Goal: Task Accomplishment & Management: Manage account settings

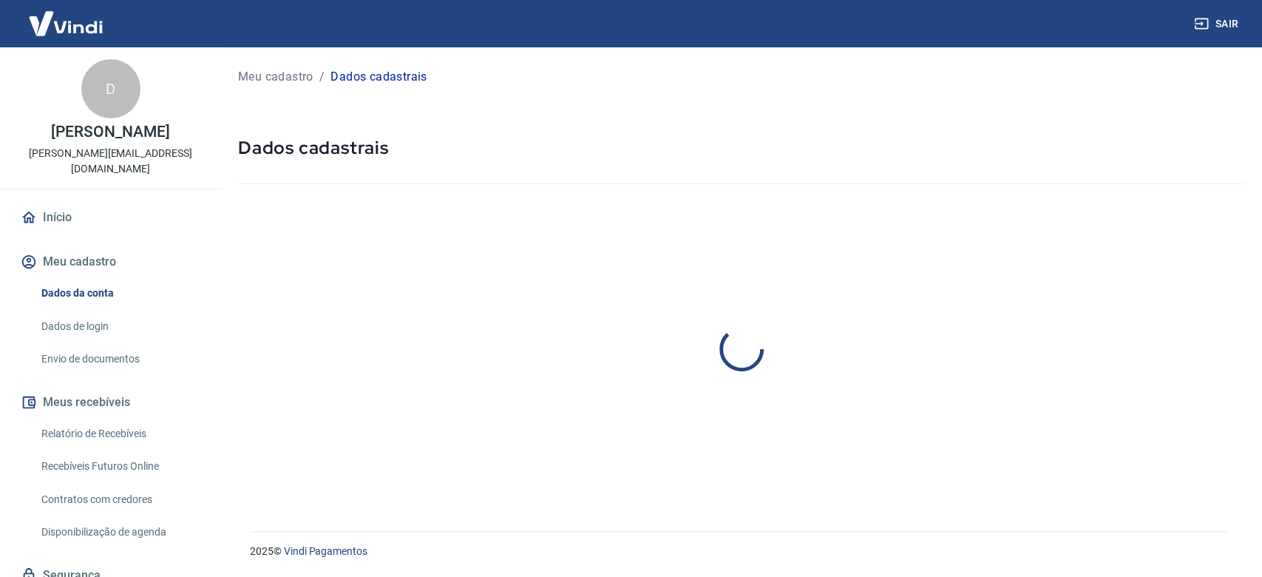
select select "SP"
select select "business"
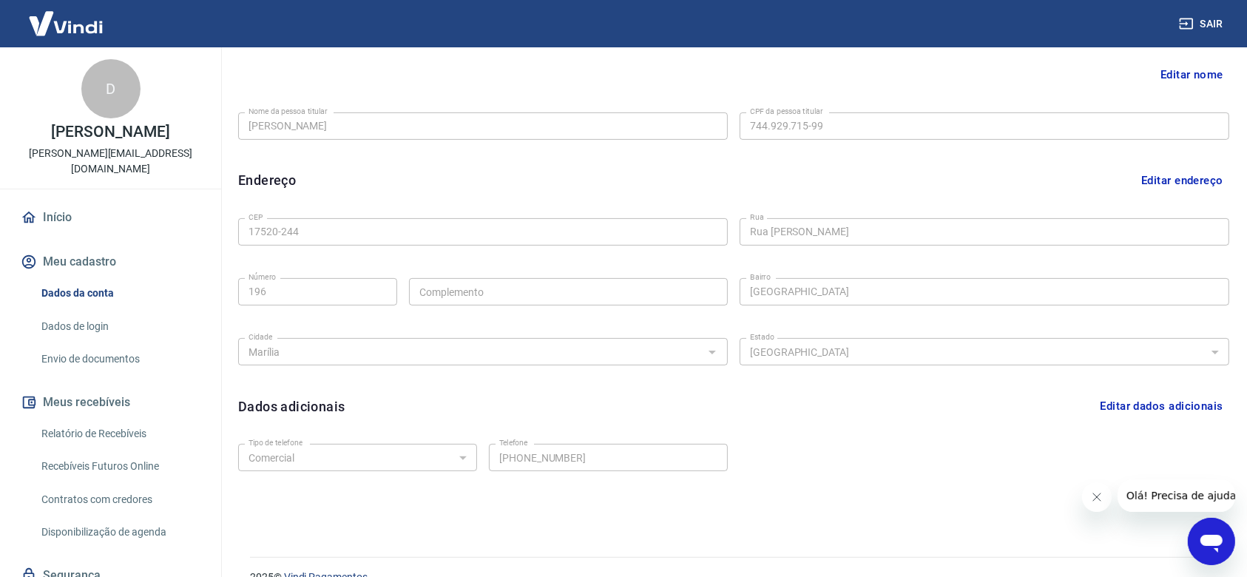
scroll to position [369, 0]
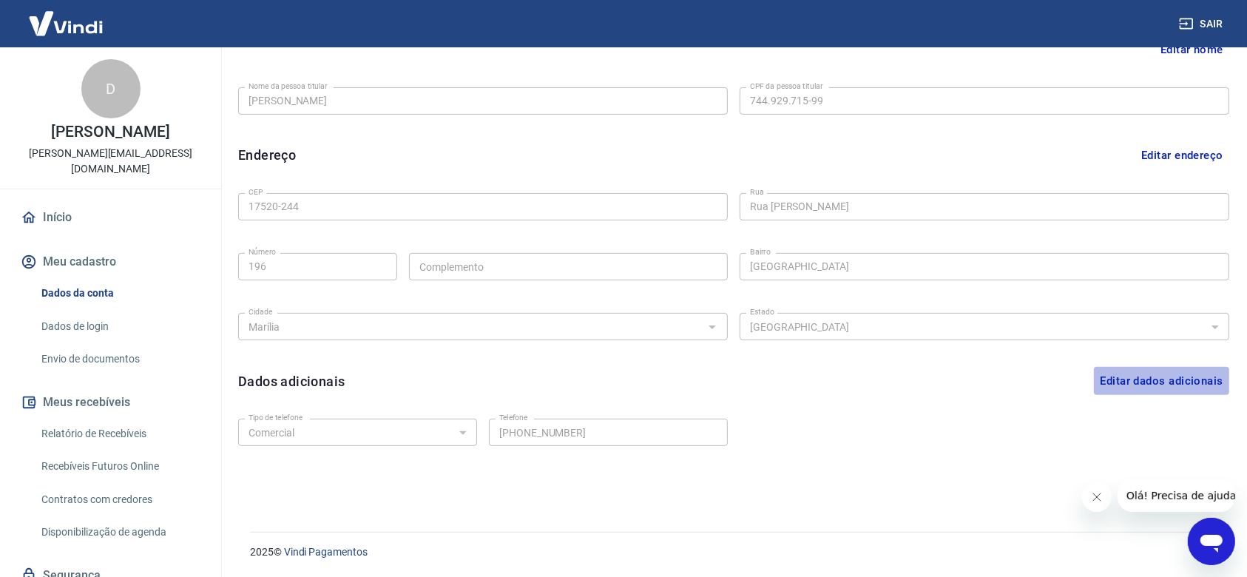
click at [1139, 377] on button "Editar dados adicionais" at bounding box center [1160, 381] width 135 height 28
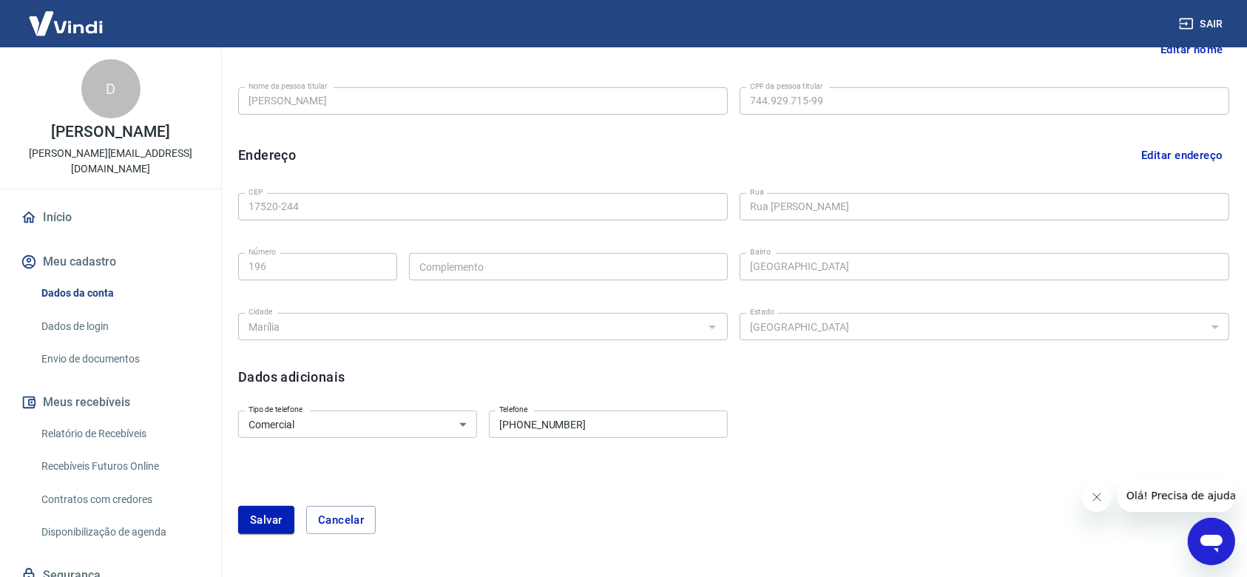
drag, startPoint x: 587, startPoint y: 412, endPoint x: 582, endPoint y: 424, distance: 12.9
click at [585, 414] on input "[PHONE_NUMBER]" at bounding box center [608, 423] width 239 height 27
click at [543, 427] on input "[PHONE_NUMBER]" at bounding box center [608, 423] width 239 height 27
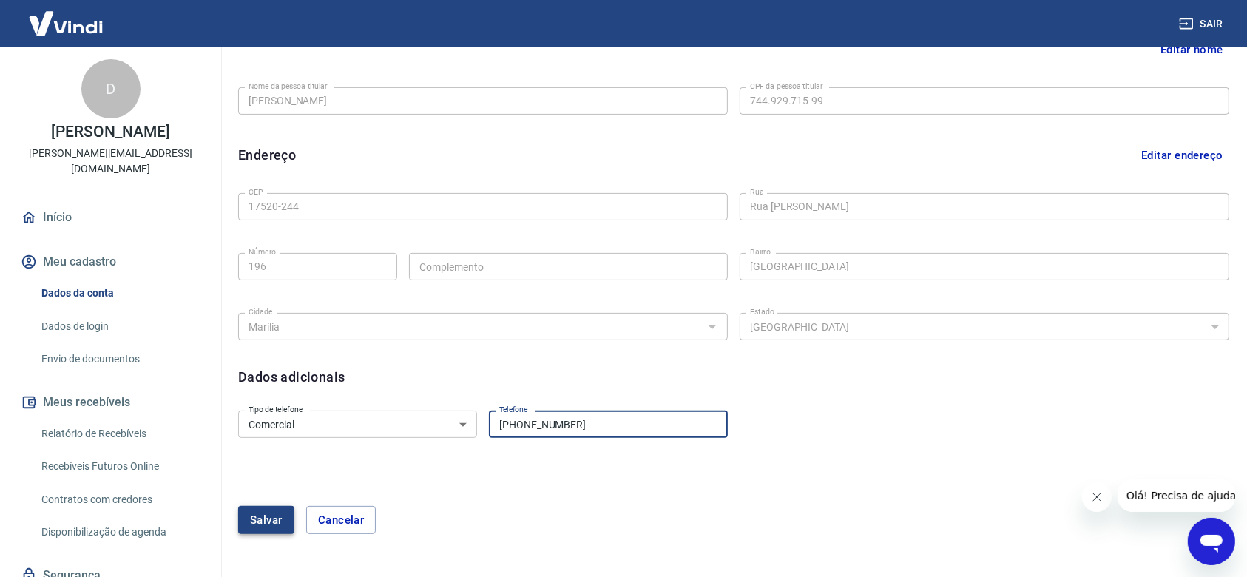
type input "[PHONE_NUMBER]"
click at [274, 533] on button "Salvar" at bounding box center [266, 520] width 56 height 28
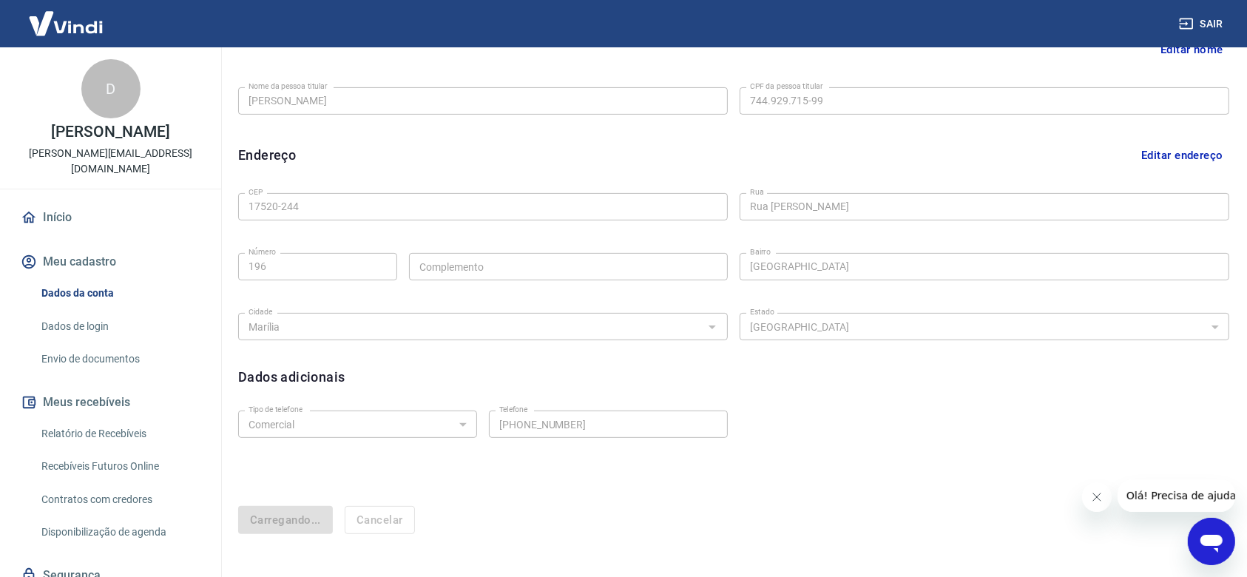
select select "business"
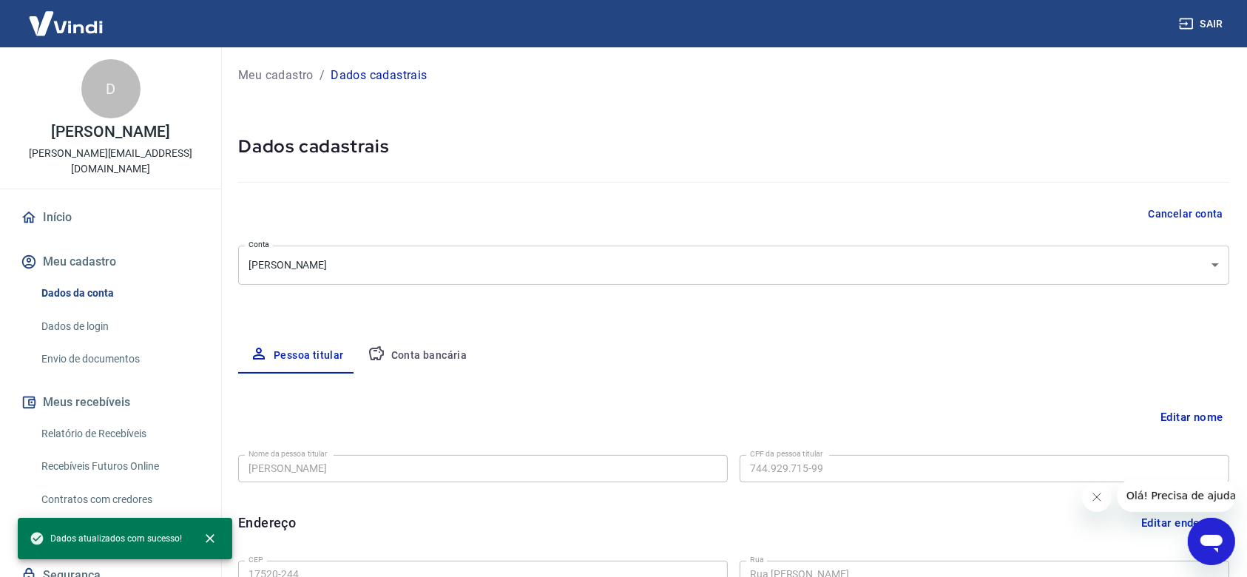
scroll to position [0, 0]
drag, startPoint x: 136, startPoint y: 156, endPoint x: 260, endPoint y: 7, distance: 194.2
click at [208, 168] on div "D [PERSON_NAME] [PERSON_NAME][EMAIL_ADDRESS][DOMAIN_NAME] Início Meu cadastro D…" at bounding box center [111, 311] width 222 height 529
copy p "[PERSON_NAME][EMAIL_ADDRESS][DOMAIN_NAME]"
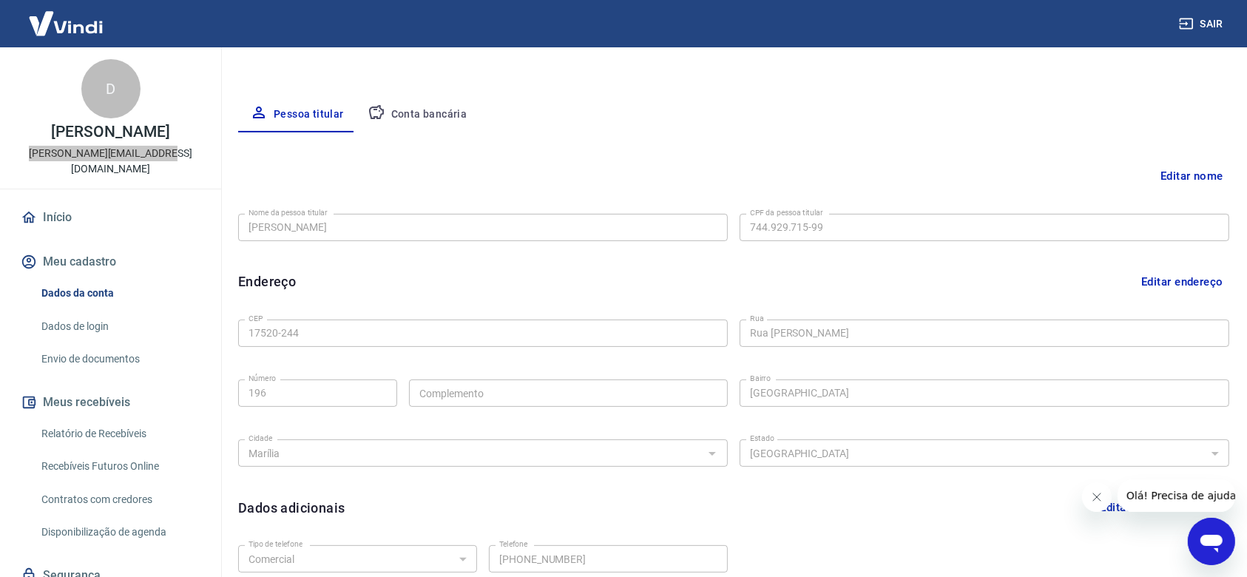
scroll to position [369, 0]
